Goal: Task Accomplishment & Management: Complete application form

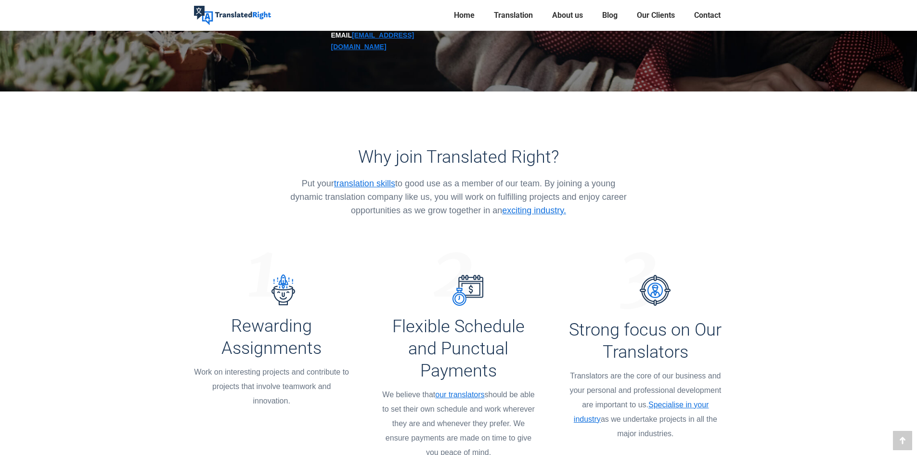
drag, startPoint x: 0, startPoint y: 0, endPoint x: 924, endPoint y: 225, distance: 951.2
click at [917, 225] on html "Skip to content hello@translatedright.com Translator Career FAQ Translated Righ…" at bounding box center [458, 434] width 917 height 1468
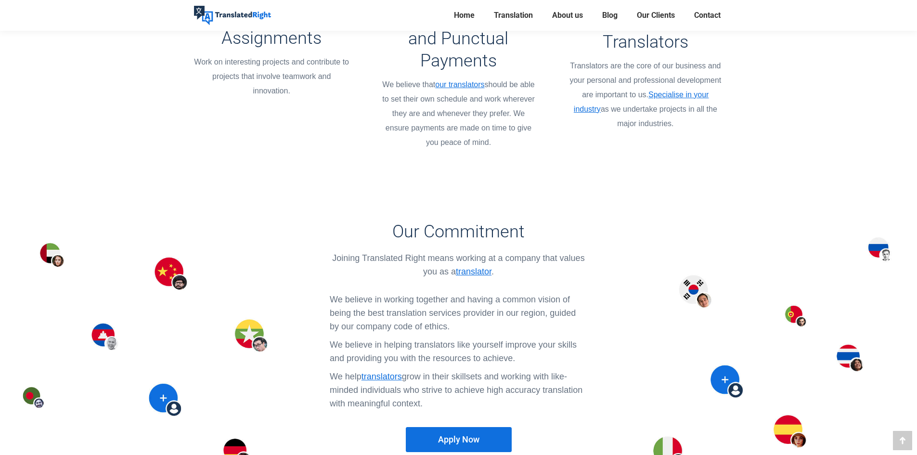
scroll to position [617, 0]
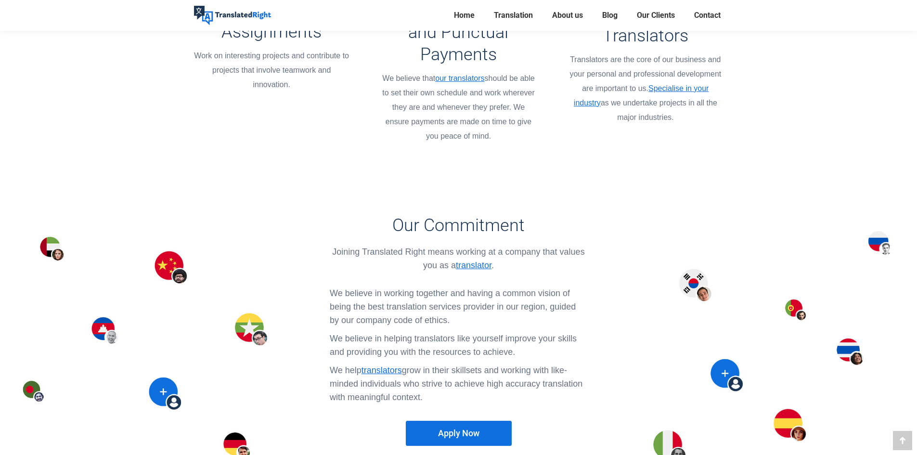
click at [474, 429] on span "Apply Now" at bounding box center [458, 434] width 41 height 10
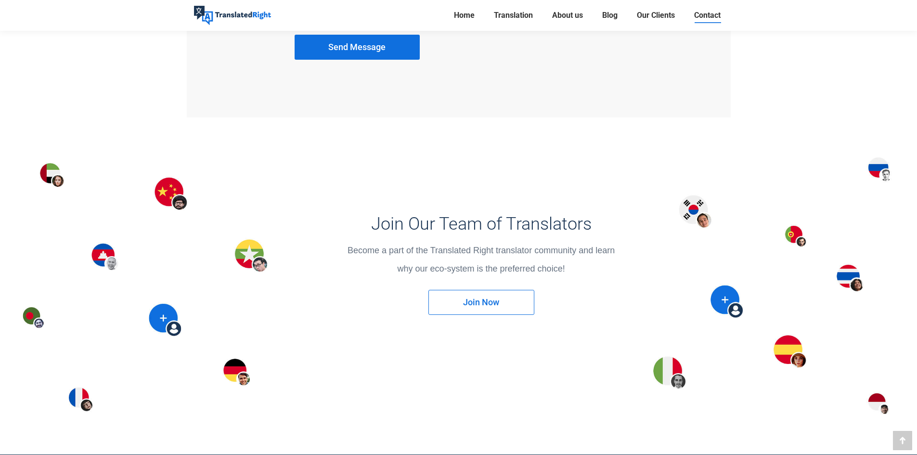
scroll to position [1195, 0]
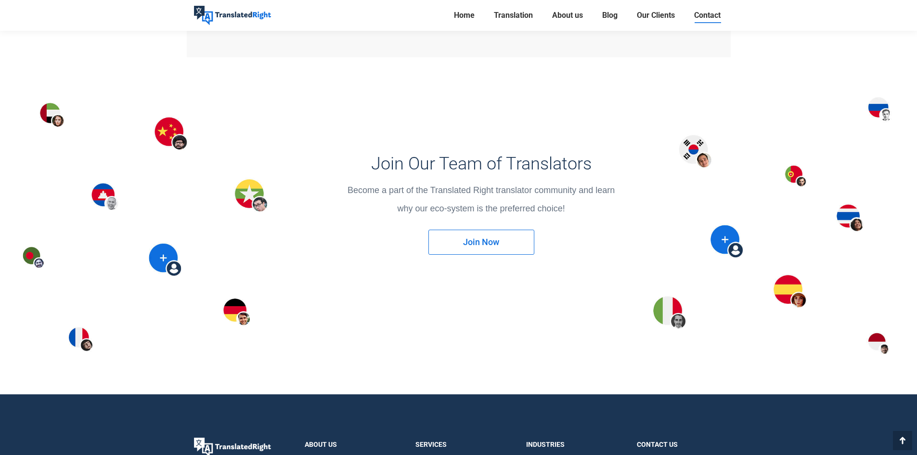
click at [462, 246] on link "Join Now" at bounding box center [482, 242] width 106 height 25
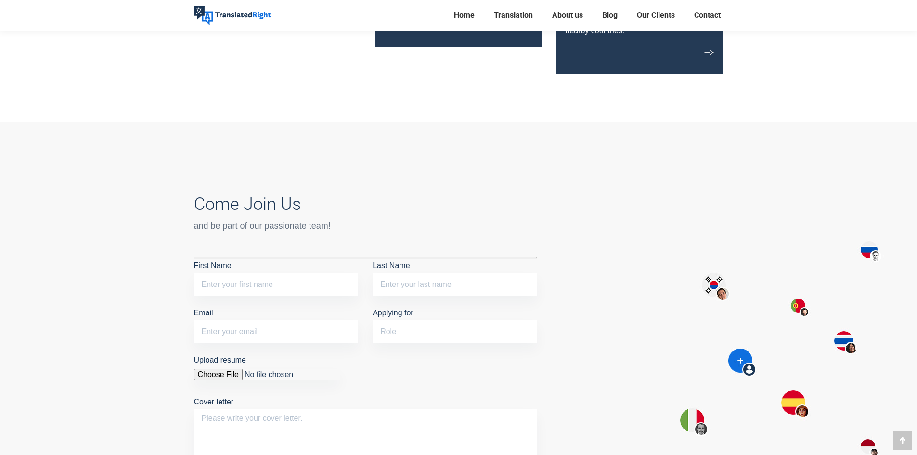
scroll to position [950, 0]
